Goal: Find specific fact: Find specific fact

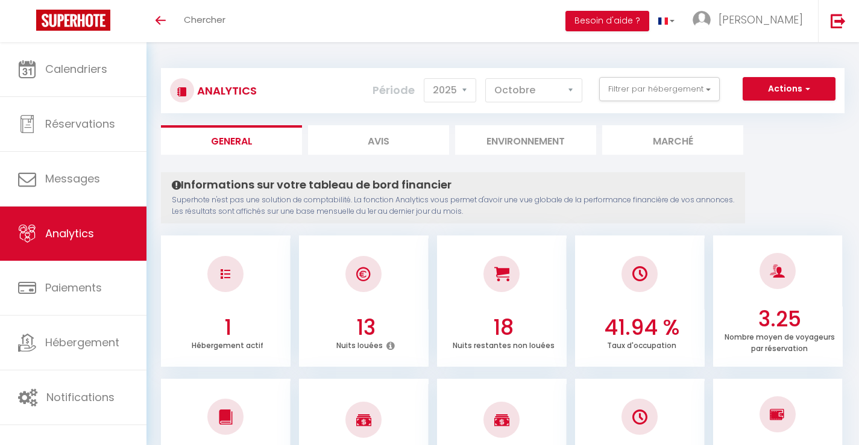
select select "2025"
click at [534, 83] on select "[PERSON_NAME] Mars [PERSON_NAME] Juin Juillet Août Septembre Octobre Novembre D…" at bounding box center [533, 90] width 97 height 24
click at [541, 101] on select "[PERSON_NAME] Mars [PERSON_NAME] Juin Juillet Août Septembre Octobre Novembre D…" at bounding box center [533, 90] width 97 height 24
click at [486, 78] on select "[PERSON_NAME] Mars [PERSON_NAME] Juin Juillet Août Septembre Octobre Novembre D…" at bounding box center [533, 90] width 97 height 24
click at [557, 99] on select "[PERSON_NAME] Mars [PERSON_NAME] Juin Juillet Août Septembre Octobre Novembre D…" at bounding box center [533, 90] width 97 height 24
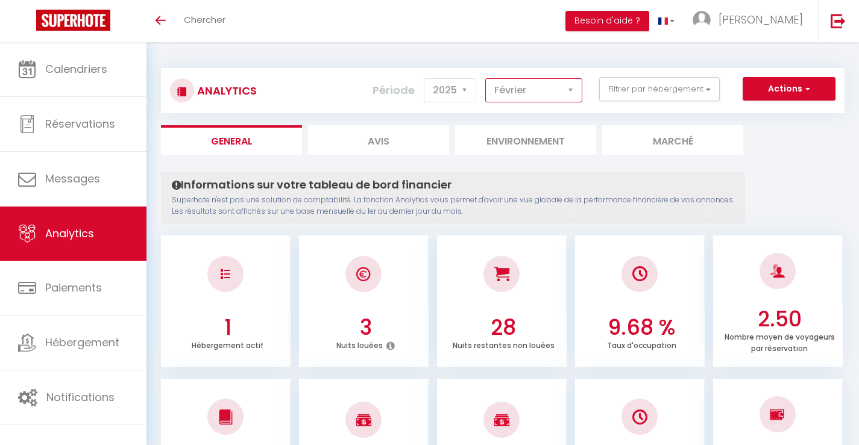
click at [486, 78] on select "[PERSON_NAME] Mars [PERSON_NAME] Juin Juillet Août Septembre Octobre Novembre D…" at bounding box center [533, 90] width 97 height 24
click at [556, 90] on select "[PERSON_NAME] Mars [PERSON_NAME] Juin Juillet Août Septembre Octobre Novembre D…" at bounding box center [533, 90] width 97 height 24
click at [486, 78] on select "[PERSON_NAME] Mars [PERSON_NAME] Juin Juillet Août Septembre Octobre Novembre D…" at bounding box center [533, 90] width 97 height 24
click at [569, 99] on select "[PERSON_NAME] Mars [PERSON_NAME] Juin Juillet Août Septembre Octobre Novembre D…" at bounding box center [533, 90] width 97 height 24
click at [486, 78] on select "[PERSON_NAME] Mars [PERSON_NAME] Juin Juillet Août Septembre Octobre Novembre D…" at bounding box center [533, 90] width 97 height 24
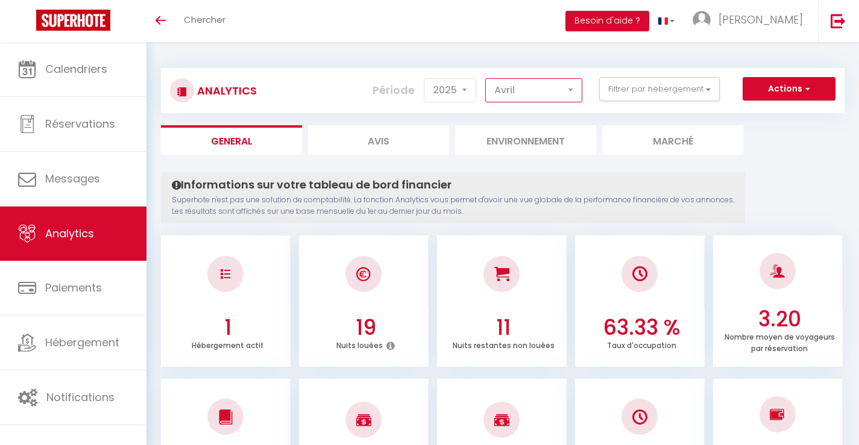
click at [537, 91] on select "[PERSON_NAME] Mars [PERSON_NAME] Juin Juillet Août Septembre Octobre Novembre D…" at bounding box center [533, 90] width 97 height 24
click at [486, 78] on select "[PERSON_NAME] Mars [PERSON_NAME] Juin Juillet Août Septembre Octobre Novembre D…" at bounding box center [533, 90] width 97 height 24
click at [556, 89] on select "[PERSON_NAME] Mars [PERSON_NAME] Juin Juillet Août Septembre Octobre Novembre D…" at bounding box center [533, 90] width 97 height 24
click at [486, 78] on select "[PERSON_NAME] Mars [PERSON_NAME] Juin Juillet Août Septembre Octobre Novembre D…" at bounding box center [533, 90] width 97 height 24
click at [566, 83] on select "[PERSON_NAME] Mars [PERSON_NAME] Juin Juillet Août Septembre Octobre Novembre D…" at bounding box center [533, 90] width 97 height 24
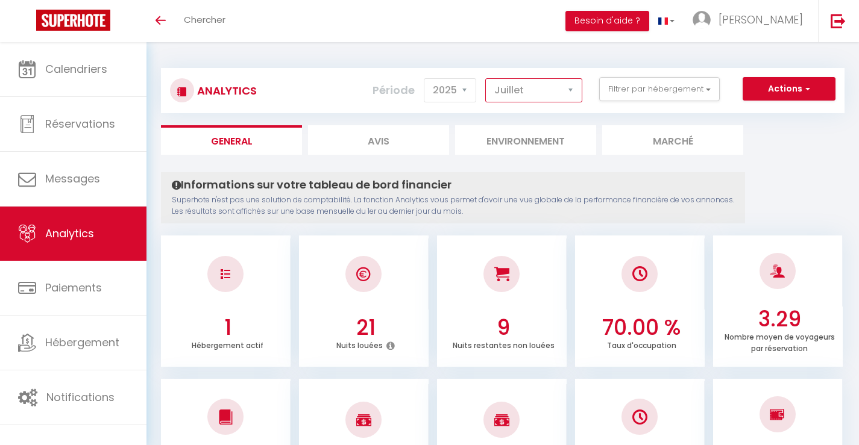
click at [486, 78] on select "[PERSON_NAME] Mars [PERSON_NAME] Juin Juillet Août Septembre Octobre Novembre D…" at bounding box center [533, 90] width 97 height 24
click at [561, 88] on select "[PERSON_NAME] Mars [PERSON_NAME] Juin Juillet Août Septembre Octobre Novembre D…" at bounding box center [533, 90] width 97 height 24
click at [486, 78] on select "[PERSON_NAME] Mars [PERSON_NAME] Juin Juillet Août Septembre Octobre Novembre D…" at bounding box center [533, 90] width 97 height 24
click at [520, 89] on select "[PERSON_NAME] Mars [PERSON_NAME] Juin Juillet Août Septembre Octobre Novembre D…" at bounding box center [533, 90] width 97 height 24
click at [486, 78] on select "[PERSON_NAME] Mars [PERSON_NAME] Juin Juillet Août Septembre Octobre Novembre D…" at bounding box center [533, 90] width 97 height 24
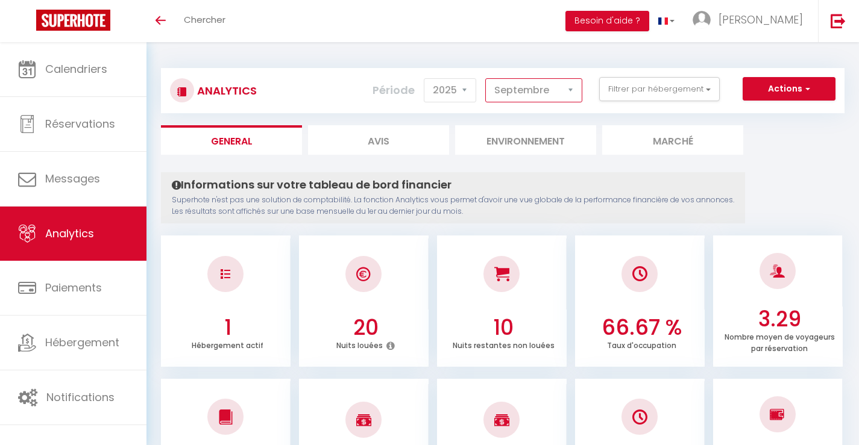
click at [550, 99] on select "[PERSON_NAME] Mars [PERSON_NAME] Juin Juillet Août Septembre Octobre Novembre D…" at bounding box center [533, 90] width 97 height 24
click at [486, 78] on select "[PERSON_NAME] Mars [PERSON_NAME] Juin Juillet Août Septembre Octobre Novembre D…" at bounding box center [533, 90] width 97 height 24
click at [516, 97] on select "[PERSON_NAME] Mars [PERSON_NAME] Juin Juillet Août Septembre Octobre Novembre D…" at bounding box center [533, 90] width 97 height 24
click at [486, 78] on select "[PERSON_NAME] Mars [PERSON_NAME] Juin Juillet Août Septembre Octobre Novembre D…" at bounding box center [533, 90] width 97 height 24
click at [547, 88] on select "[PERSON_NAME] Mars [PERSON_NAME] Juin Juillet Août Septembre Octobre Novembre D…" at bounding box center [533, 90] width 97 height 24
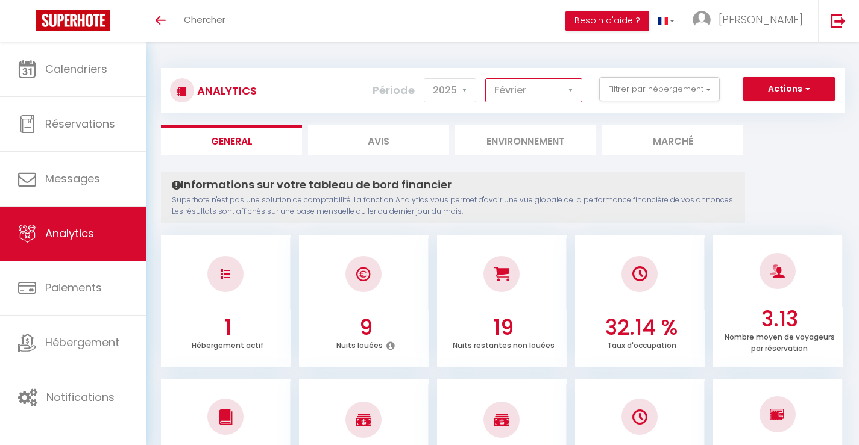
select select "4"
click at [486, 78] on select "[PERSON_NAME] Mars [PERSON_NAME] Juin Juillet Août Septembre Octobre Novembre D…" at bounding box center [533, 90] width 97 height 24
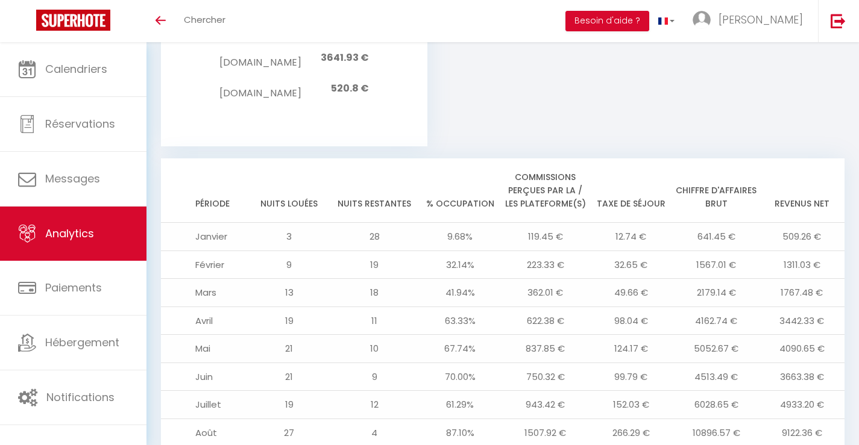
scroll to position [1176, 0]
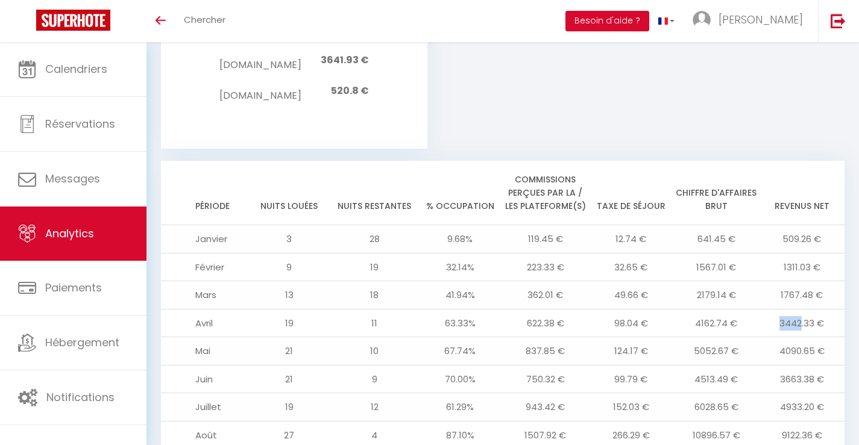
drag, startPoint x: 780, startPoint y: 285, endPoint x: 800, endPoint y: 284, distance: 20.5
click at [800, 309] on td "3442.33 €" at bounding box center [802, 323] width 86 height 28
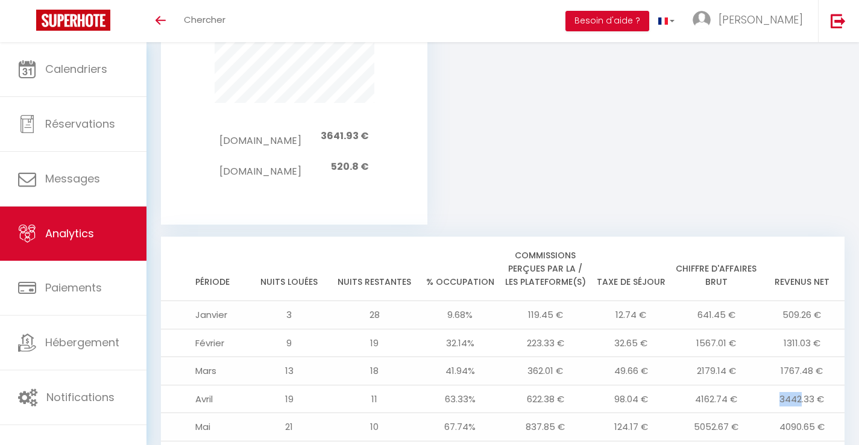
scroll to position [1102, 0]
click at [380, 127] on div "[DOMAIN_NAME] 3641.93 € [DOMAIN_NAME] 520.8 €" at bounding box center [294, 151] width 234 height 98
drag, startPoint x: 783, startPoint y: 359, endPoint x: 820, endPoint y: 359, distance: 36.8
click at [813, 384] on td "3442.33 €" at bounding box center [802, 398] width 86 height 28
copy td "3442.33"
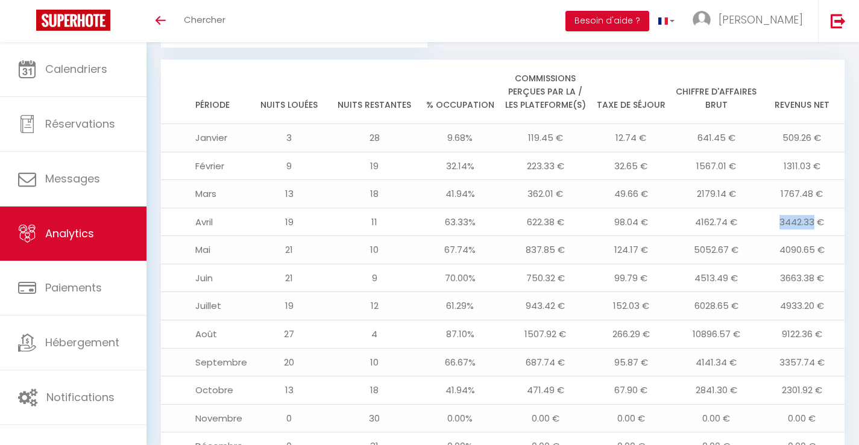
scroll to position [1274, 0]
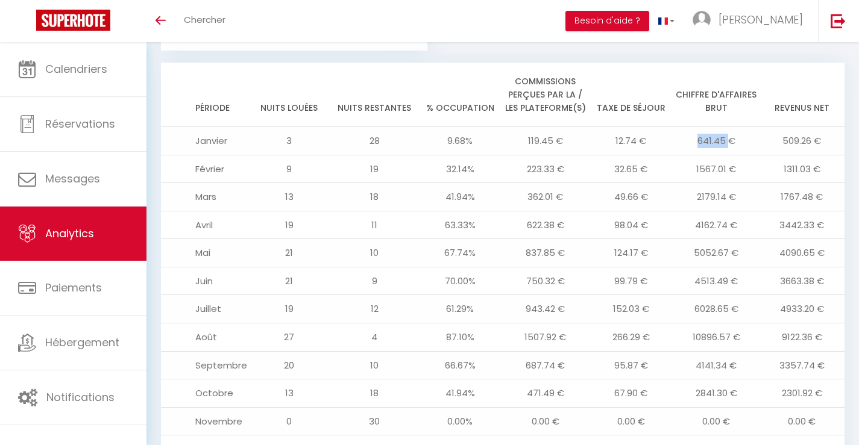
drag, startPoint x: 692, startPoint y: 102, endPoint x: 726, endPoint y: 100, distance: 33.8
click at [726, 127] on td "641.45 €" at bounding box center [717, 141] width 86 height 28
click at [732, 127] on td "641.45 €" at bounding box center [717, 141] width 86 height 28
drag, startPoint x: 696, startPoint y: 104, endPoint x: 724, endPoint y: 101, distance: 28.0
click at [724, 127] on td "641.45 €" at bounding box center [717, 141] width 86 height 28
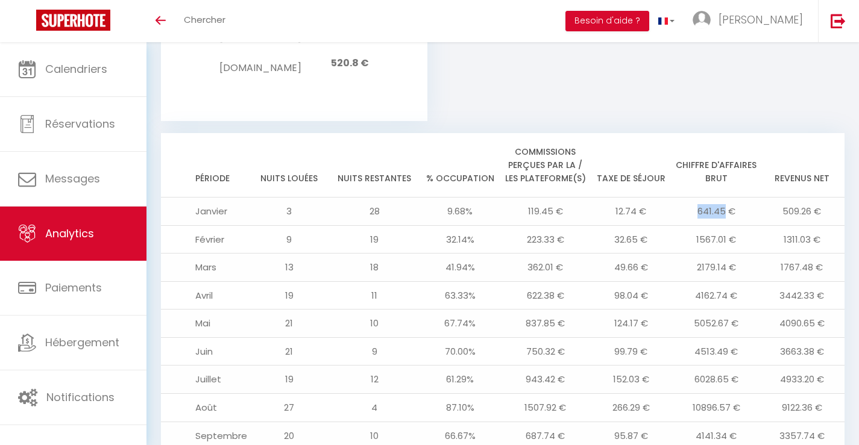
scroll to position [1203, 0]
click at [782, 198] on td "509.26 €" at bounding box center [802, 212] width 86 height 28
click at [781, 198] on td "509.26 €" at bounding box center [802, 212] width 86 height 28
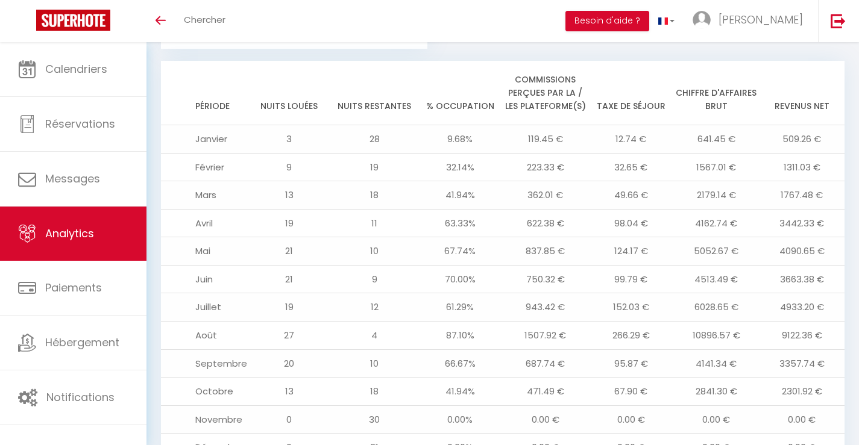
scroll to position [1281, 0]
